Goal: Information Seeking & Learning: Learn about a topic

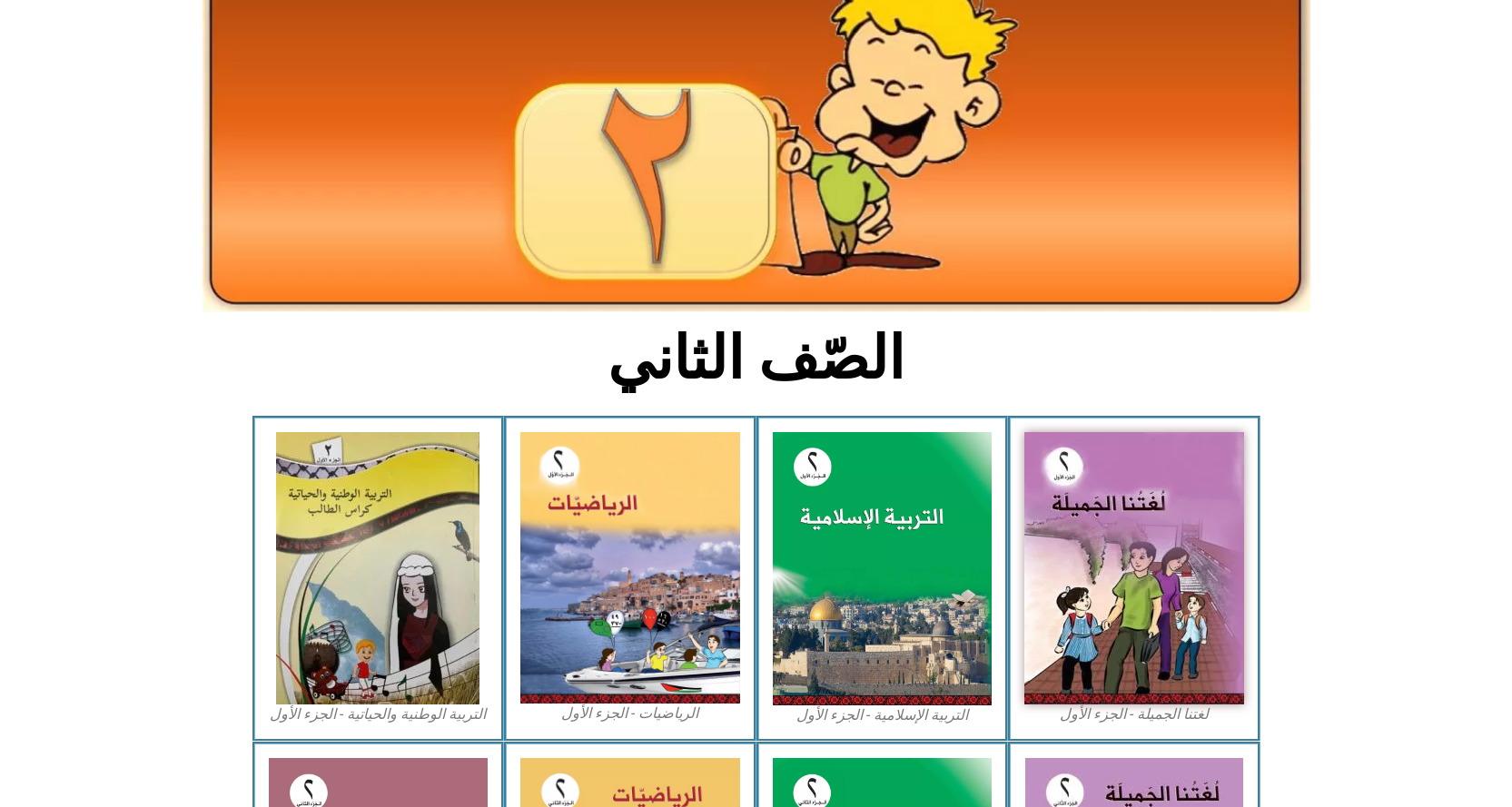
scroll to position [152, 0]
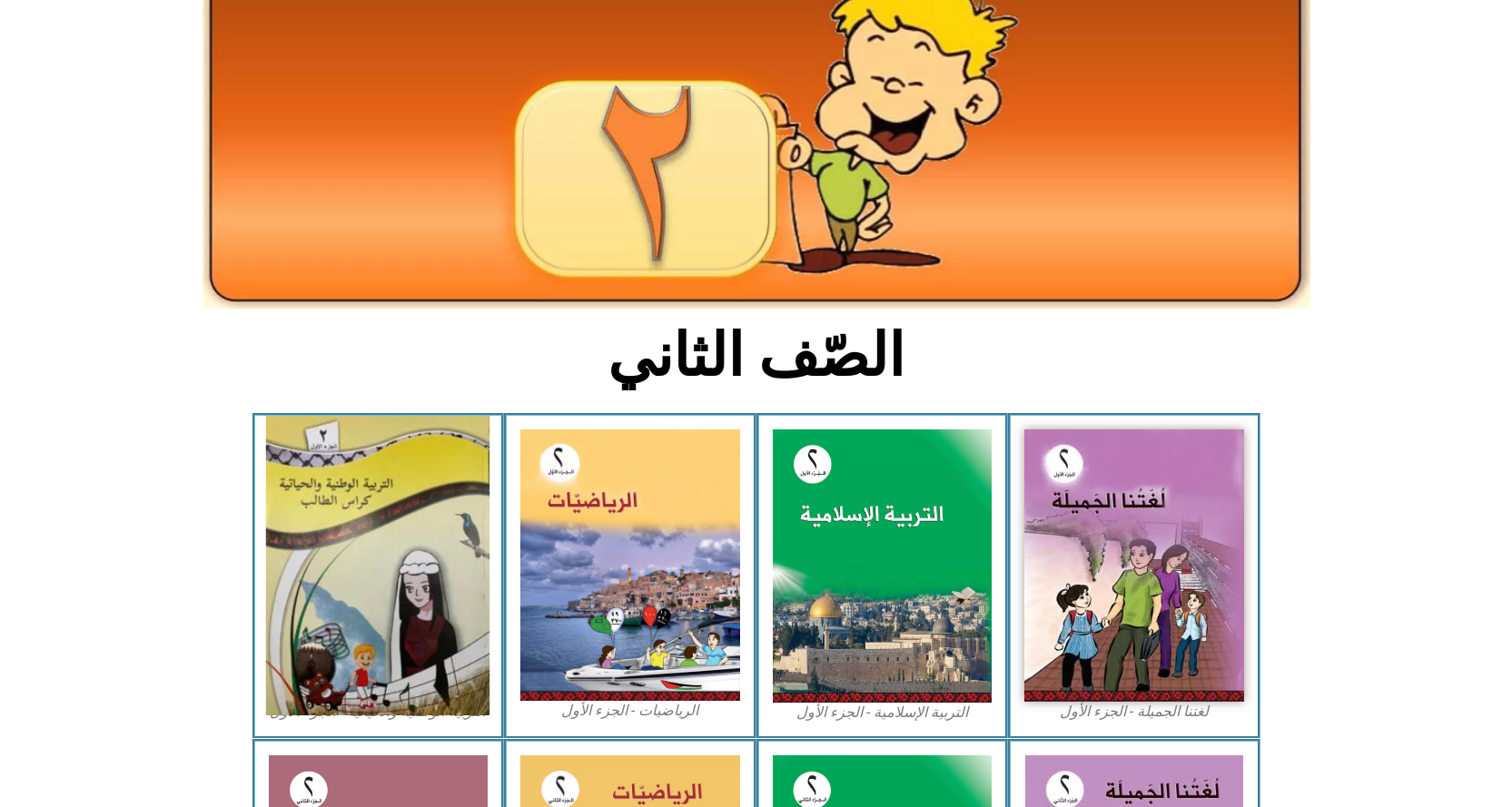
click at [311, 510] on img at bounding box center [378, 566] width 224 height 300
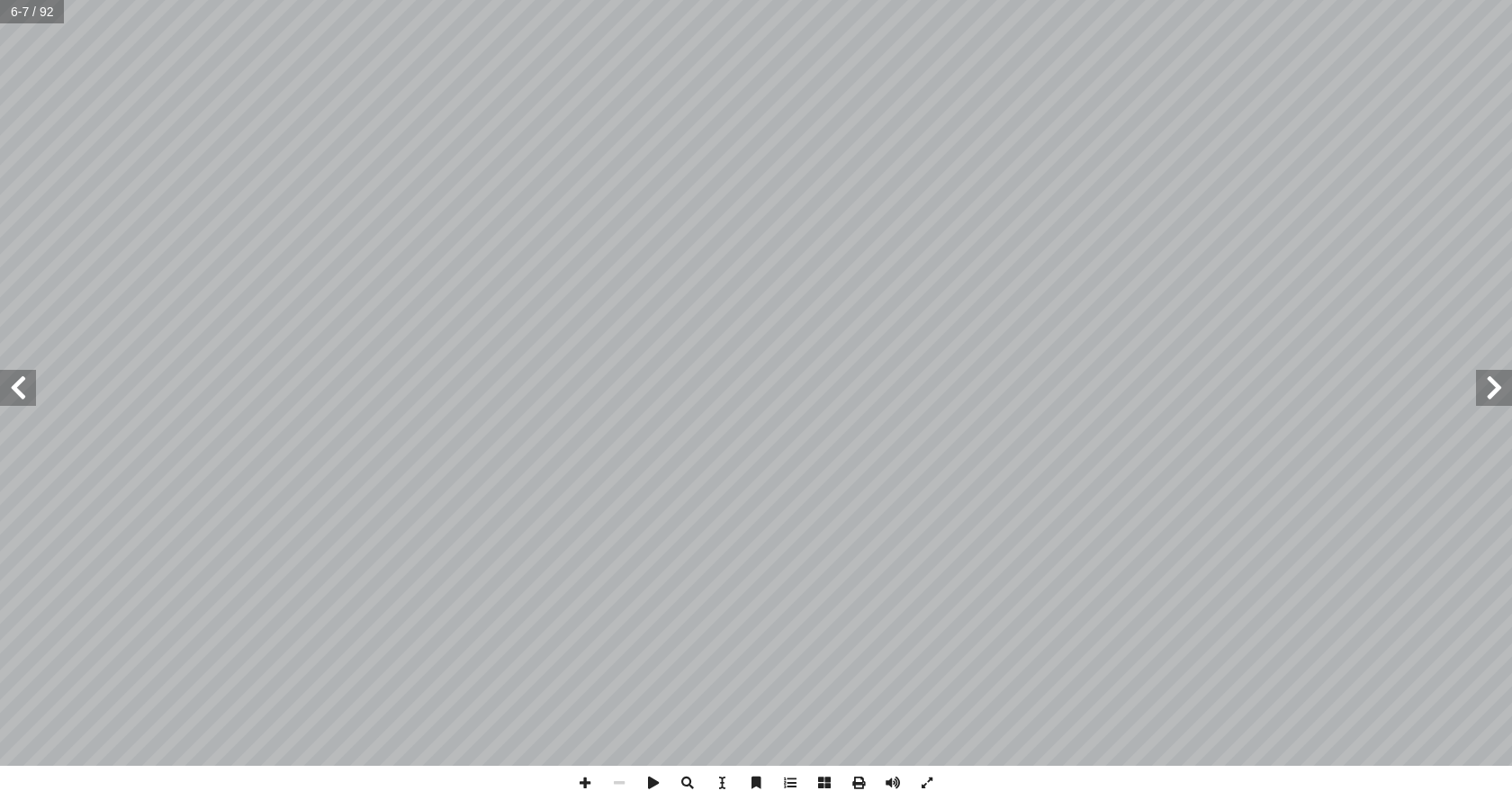
click at [28, 400] on span at bounding box center [18, 388] width 36 height 36
click at [18, 378] on span at bounding box center [18, 388] width 36 height 36
click at [19, 380] on span at bounding box center [18, 388] width 36 height 36
click at [10, 380] on span at bounding box center [18, 388] width 36 height 36
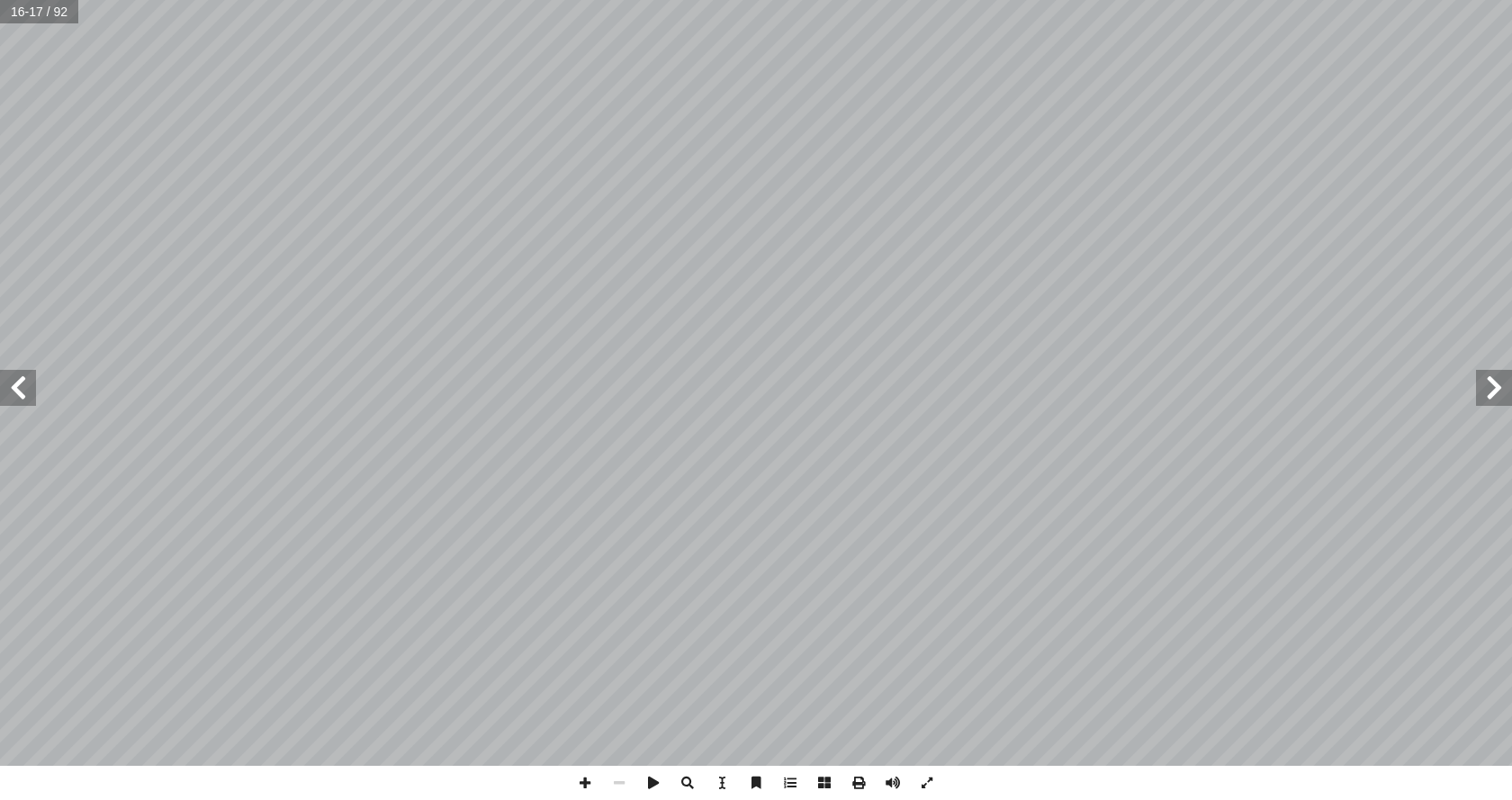
click at [10, 380] on span at bounding box center [18, 388] width 36 height 36
click at [590, 779] on span at bounding box center [585, 783] width 34 height 34
click at [619, 782] on span at bounding box center [619, 783] width 34 height 34
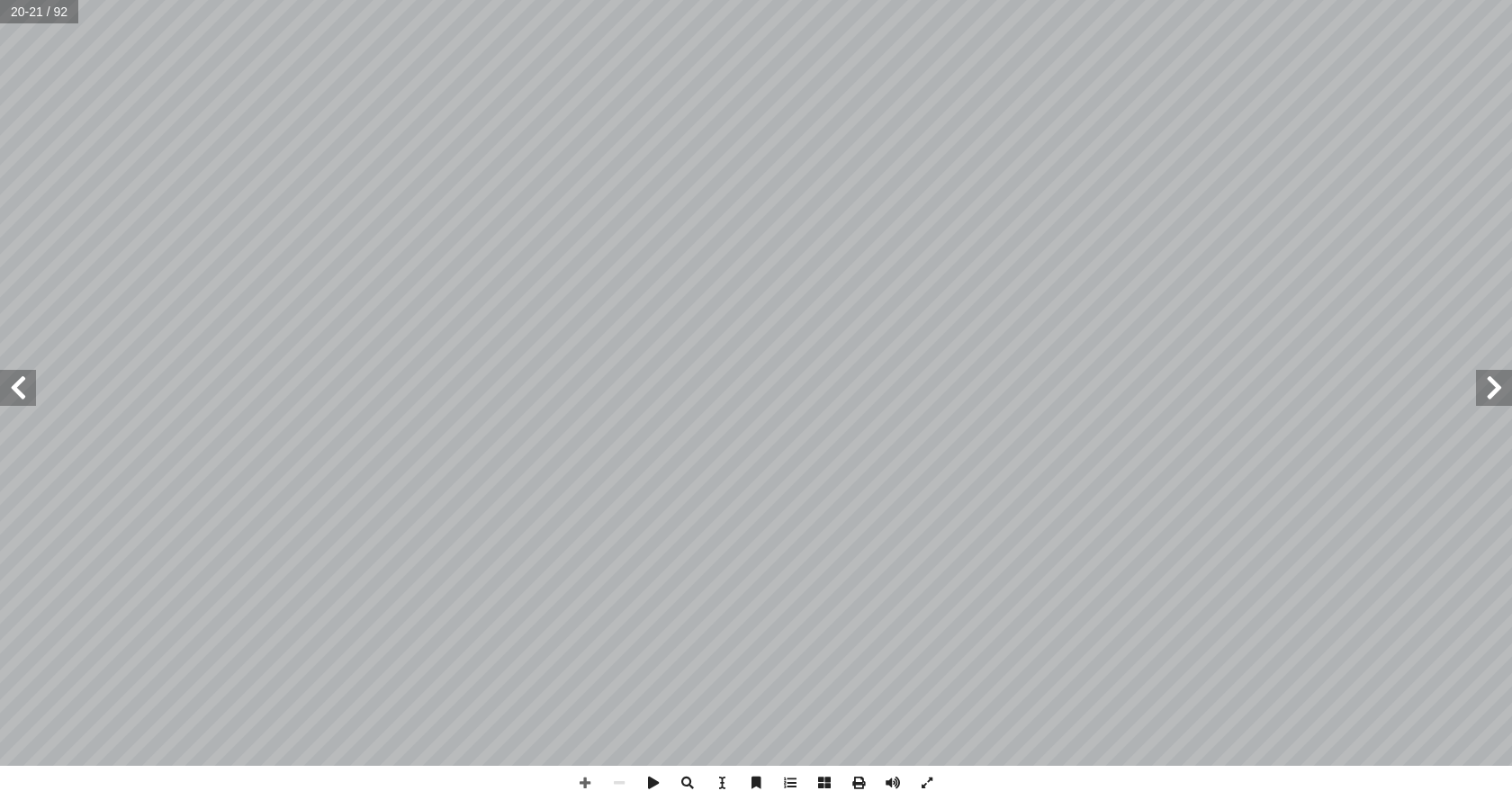
click at [358, 164] on html "الصفحة الرئيسية الصف الأول الصف الثاني الصف الثالث الصف الرابع الصف الخامس الصف…" at bounding box center [756, 82] width 1512 height 164
click at [583, 790] on span at bounding box center [585, 783] width 34 height 34
click at [611, 784] on span at bounding box center [619, 783] width 34 height 34
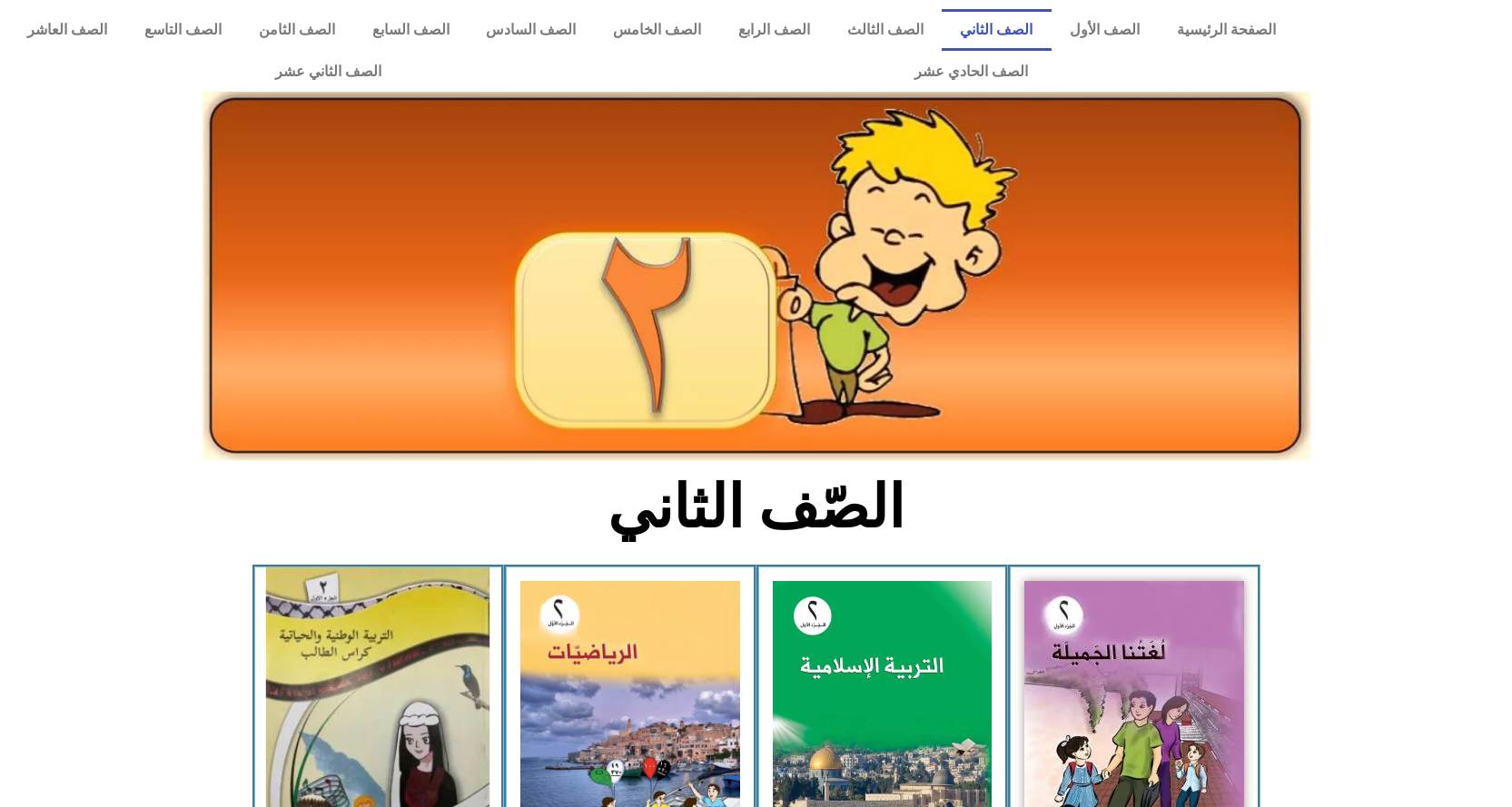
click at [417, 606] on img at bounding box center [378, 718] width 224 height 300
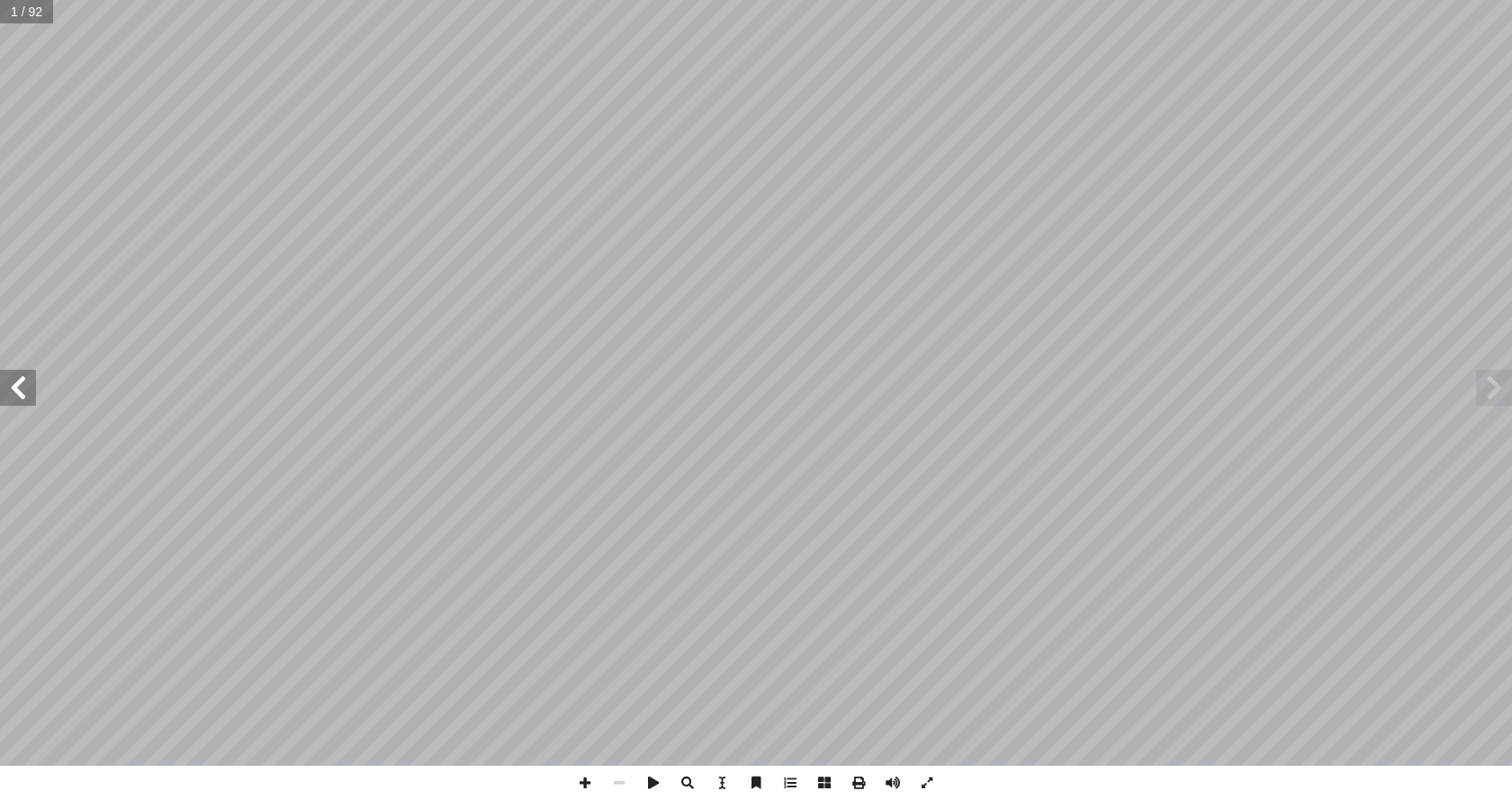
click at [26, 388] on span at bounding box center [18, 388] width 36 height 36
click at [27, 390] on span at bounding box center [18, 388] width 36 height 36
click at [27, 392] on span at bounding box center [18, 388] width 36 height 36
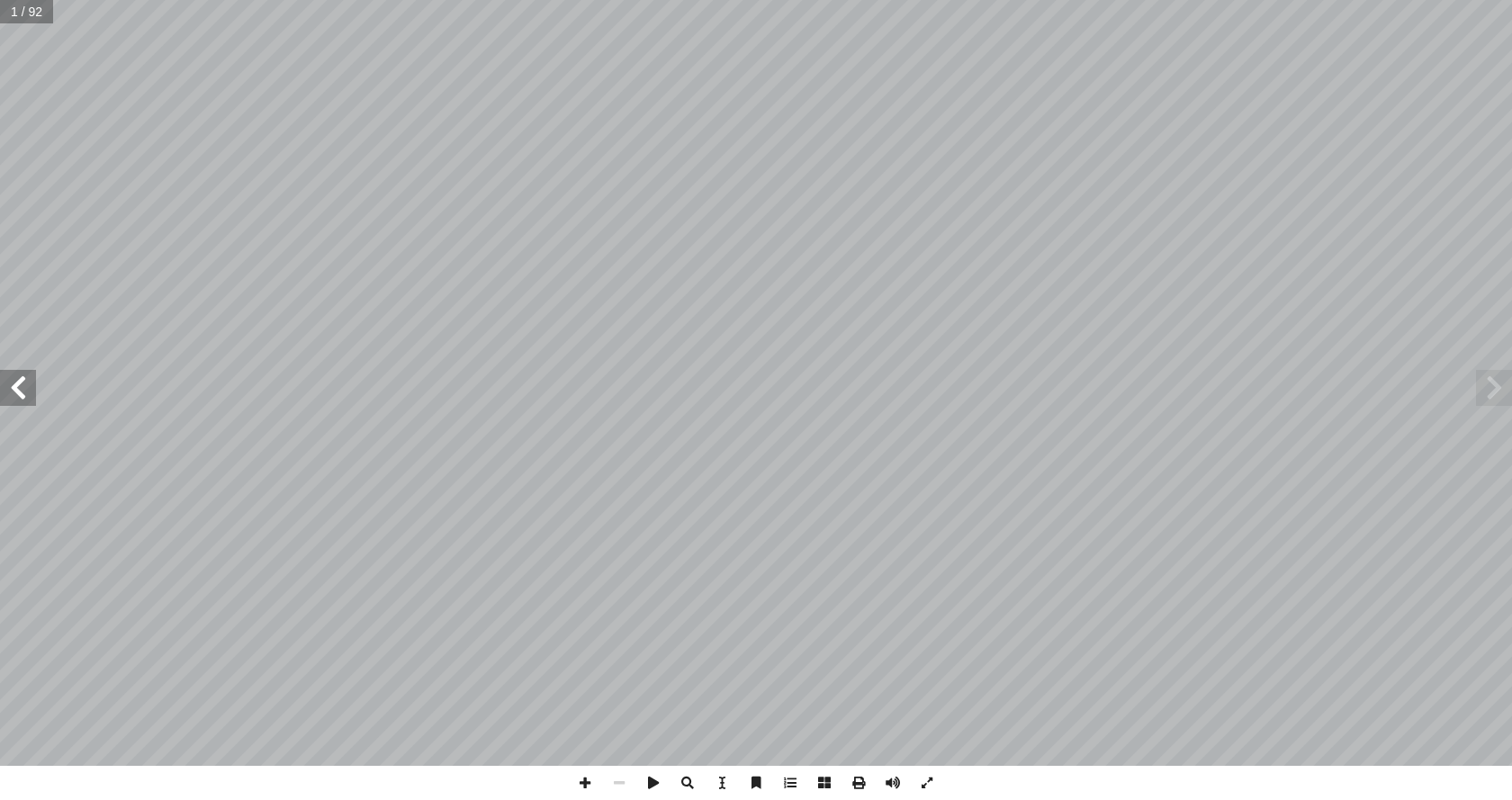
click at [27, 392] on span at bounding box center [18, 388] width 36 height 36
click at [24, 392] on span at bounding box center [18, 388] width 36 height 36
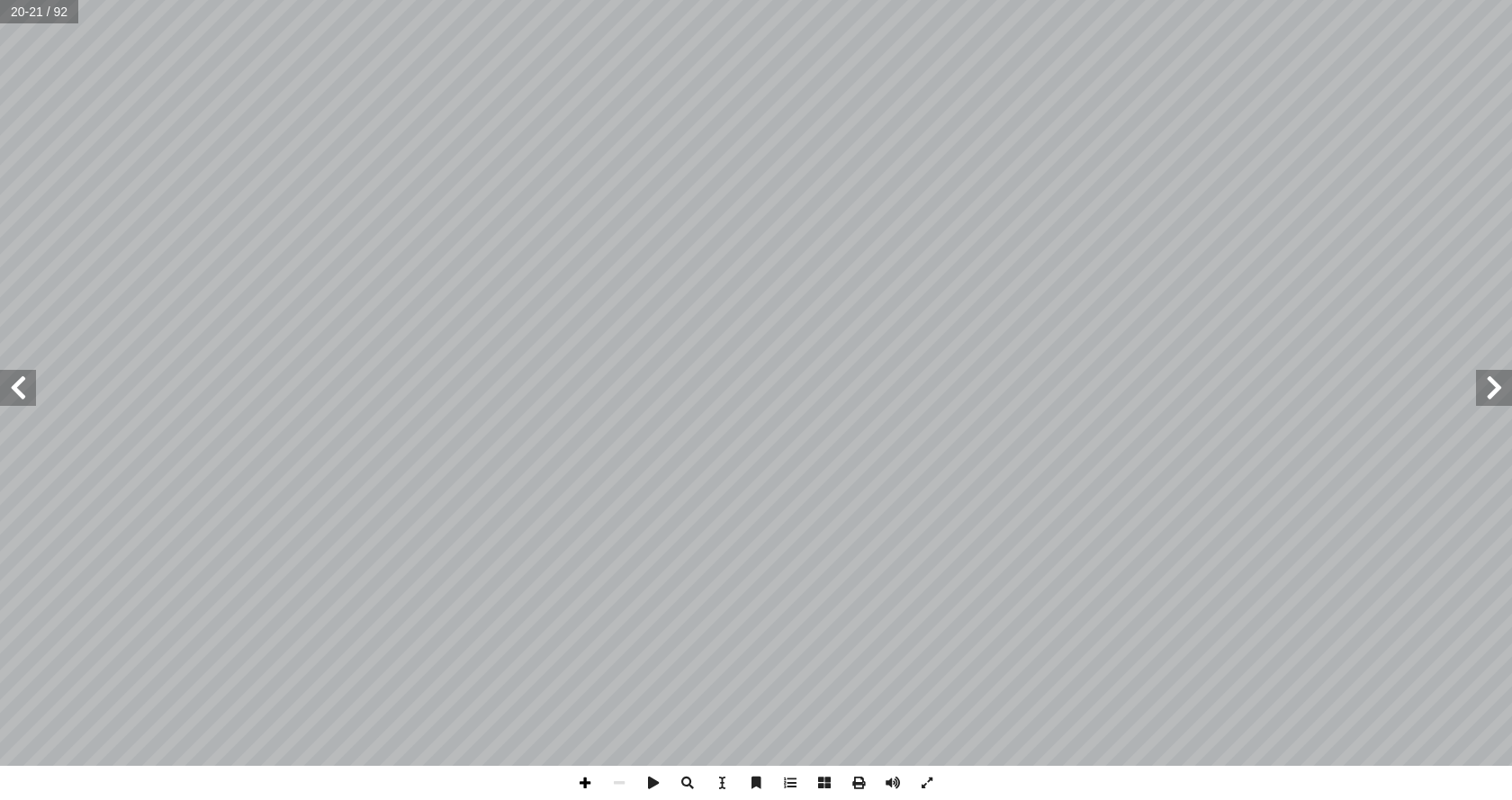
click at [582, 781] on span at bounding box center [585, 783] width 34 height 34
click at [624, 785] on span at bounding box center [619, 783] width 34 height 34
